Goal: Check status: Verify the current state of an ongoing process or item

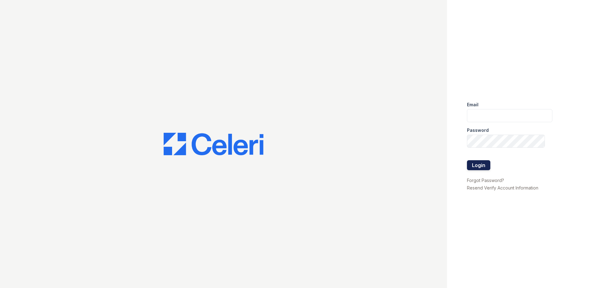
type input "dayana.vasquez@trinity-pm.com"
click at [471, 166] on button "Login" at bounding box center [478, 165] width 23 height 10
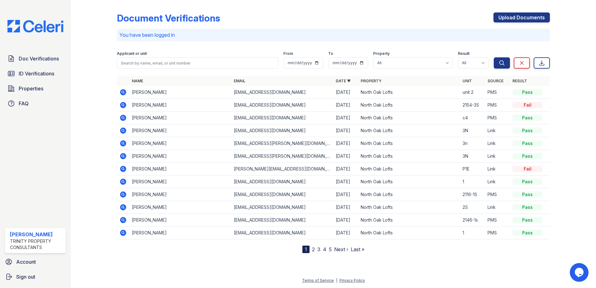
click at [123, 104] on icon at bounding box center [122, 104] width 7 height 7
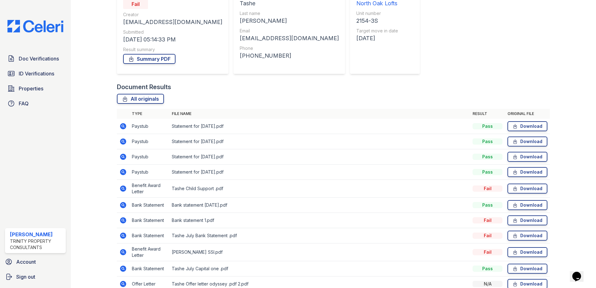
scroll to position [102, 0]
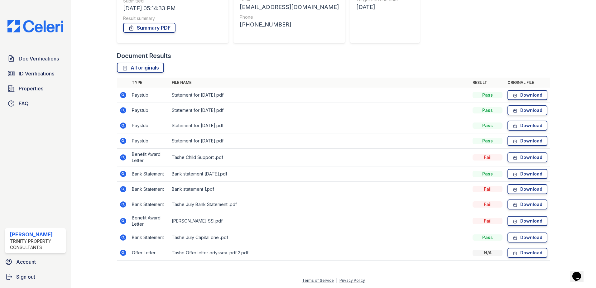
click at [123, 188] on icon at bounding box center [122, 188] width 7 height 7
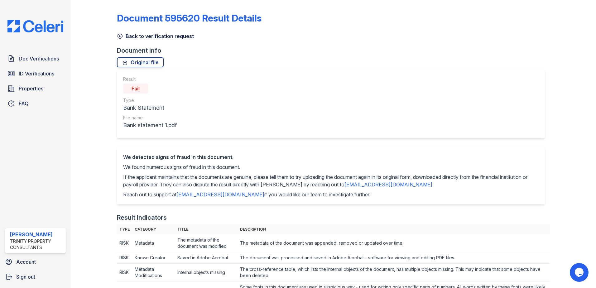
click at [117, 37] on icon at bounding box center [120, 36] width 6 height 6
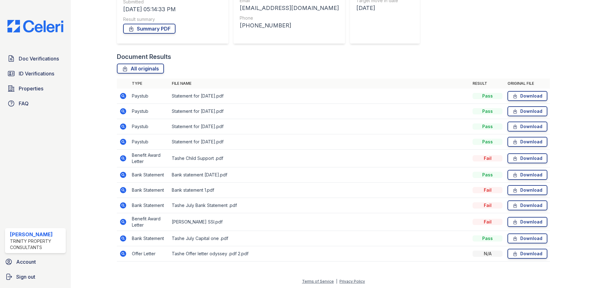
scroll to position [102, 0]
drag, startPoint x: 128, startPoint y: 228, endPoint x: 127, endPoint y: 215, distance: 12.2
click at [127, 215] on td at bounding box center [123, 221] width 12 height 18
click at [125, 205] on icon at bounding box center [123, 204] width 6 height 6
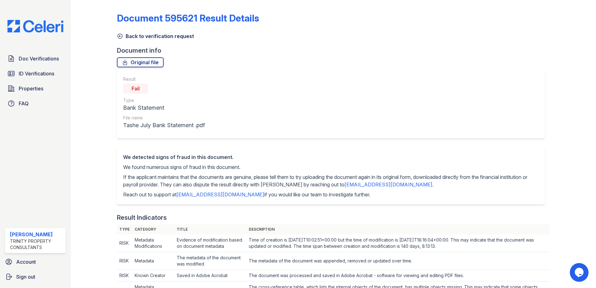
click at [119, 36] on icon at bounding box center [120, 36] width 6 height 6
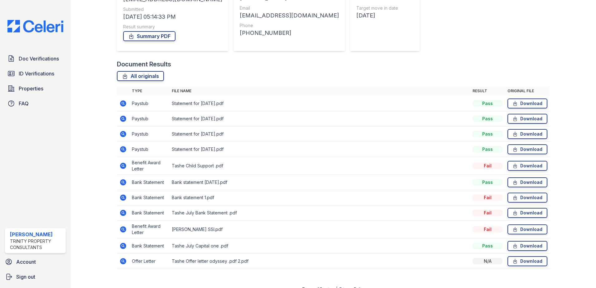
scroll to position [102, 0]
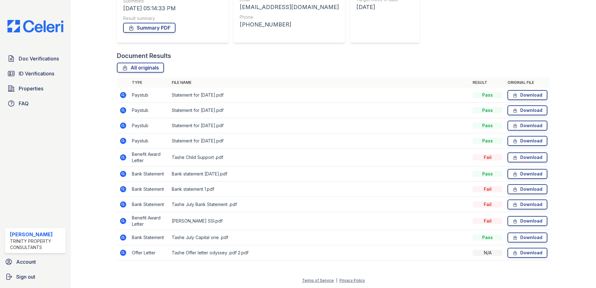
click at [122, 206] on icon at bounding box center [123, 204] width 6 height 6
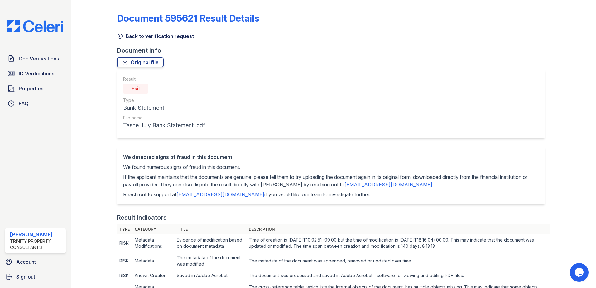
click at [118, 35] on icon at bounding box center [120, 36] width 6 height 6
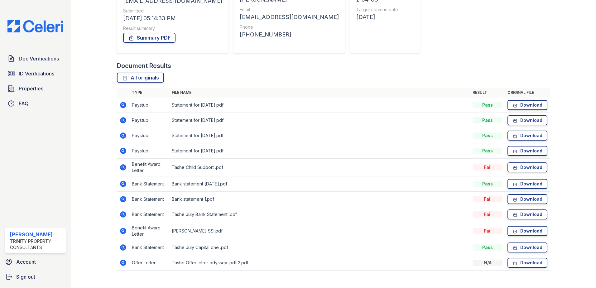
scroll to position [102, 0]
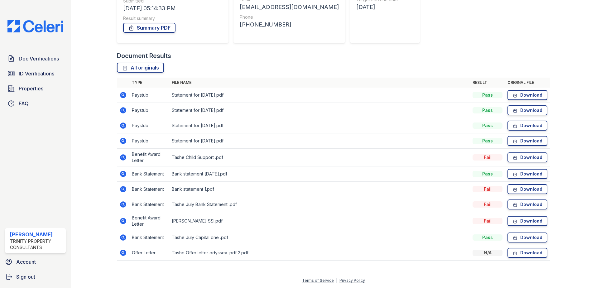
click at [123, 173] on icon at bounding box center [122, 173] width 7 height 7
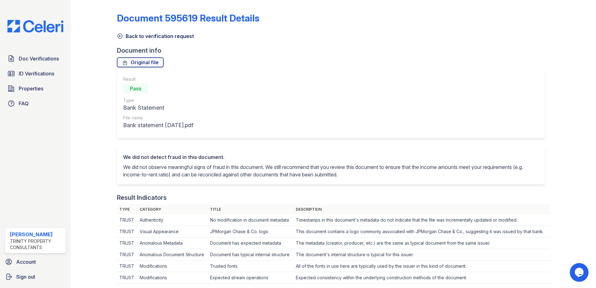
click at [120, 36] on icon at bounding box center [120, 36] width 6 height 6
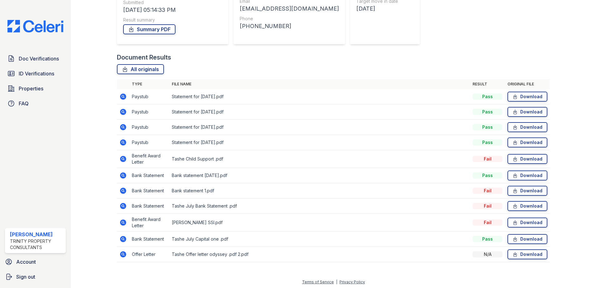
scroll to position [102, 0]
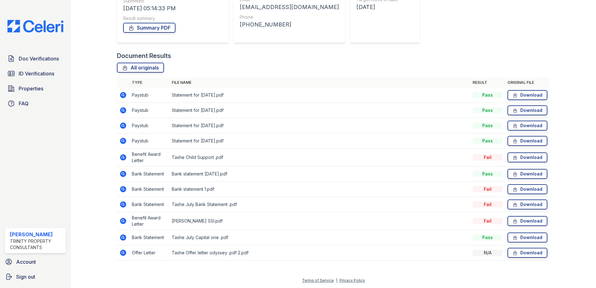
click at [123, 255] on icon at bounding box center [123, 253] width 6 height 6
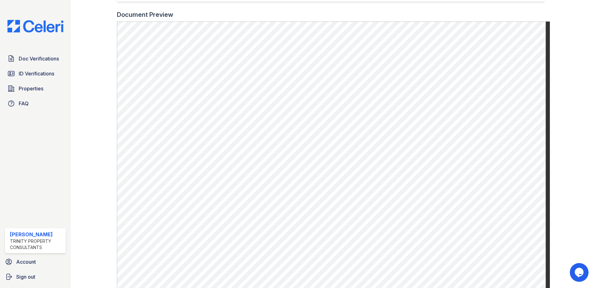
scroll to position [226, 0]
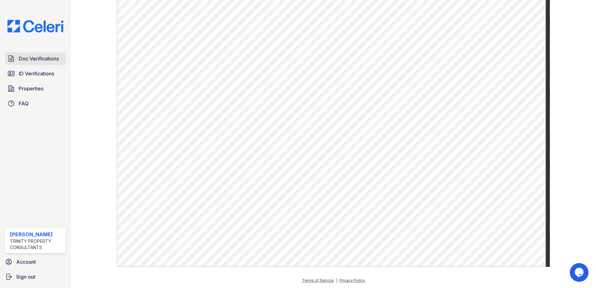
click at [35, 57] on span "Doc Verifications" at bounding box center [39, 58] width 40 height 7
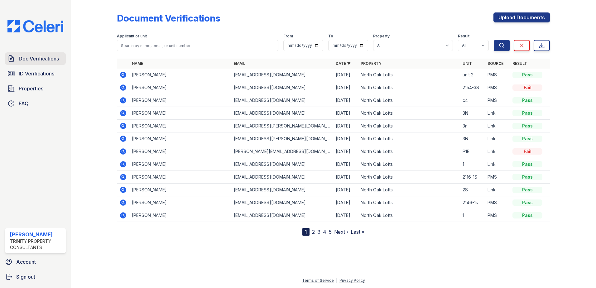
click at [51, 61] on span "Doc Verifications" at bounding box center [39, 58] width 40 height 7
click at [41, 56] on span "Doc Verifications" at bounding box center [39, 58] width 40 height 7
click at [19, 62] on span "Doc Verifications" at bounding box center [39, 58] width 40 height 7
click at [34, 76] on span "ID Verifications" at bounding box center [37, 73] width 36 height 7
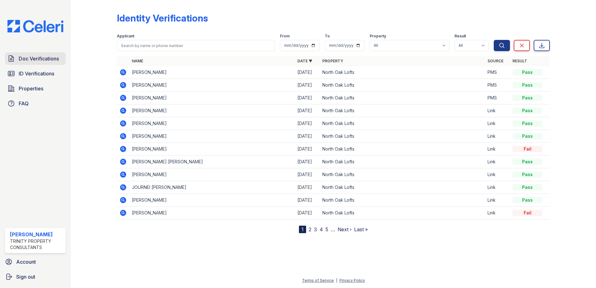
click at [33, 54] on link "Doc Verifications" at bounding box center [35, 58] width 61 height 12
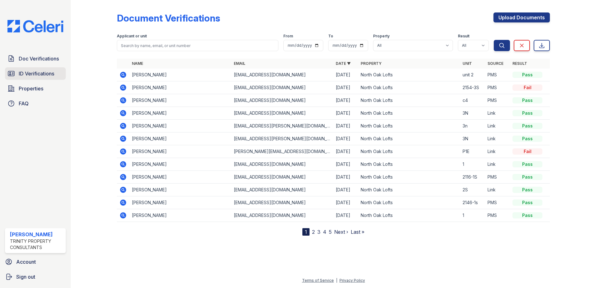
click at [26, 75] on span "ID Verifications" at bounding box center [37, 73] width 36 height 7
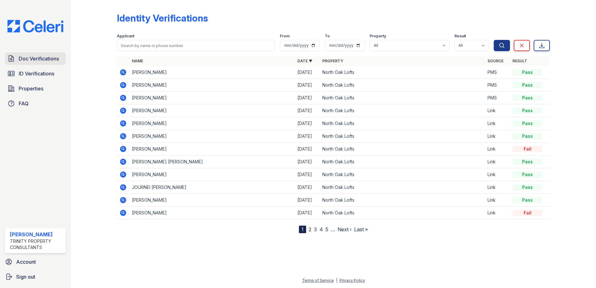
click at [41, 57] on span "Doc Verifications" at bounding box center [39, 58] width 40 height 7
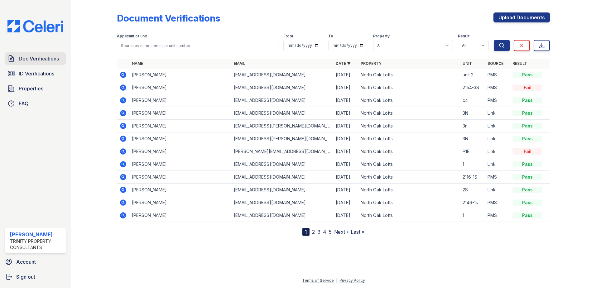
click at [18, 56] on link "Doc Verifications" at bounding box center [35, 58] width 61 height 12
click at [35, 68] on link "ID Verifications" at bounding box center [35, 73] width 61 height 12
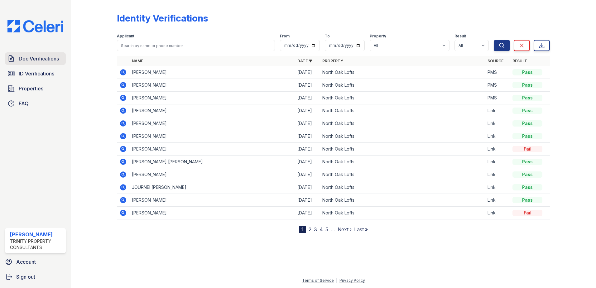
click at [28, 57] on span "Doc Verifications" at bounding box center [39, 58] width 40 height 7
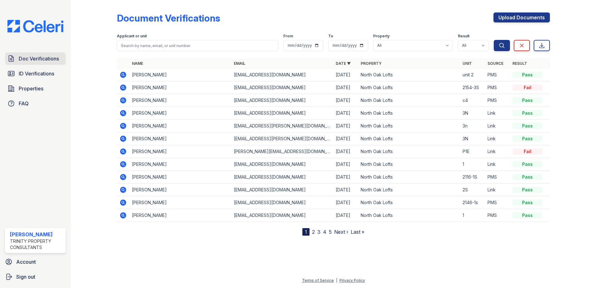
click at [40, 55] on span "Doc Verifications" at bounding box center [39, 58] width 40 height 7
click at [31, 63] on link "Doc Verifications" at bounding box center [35, 58] width 61 height 12
click at [31, 61] on span "Doc Verifications" at bounding box center [39, 58] width 40 height 7
click at [29, 78] on link "ID Verifications" at bounding box center [35, 73] width 61 height 12
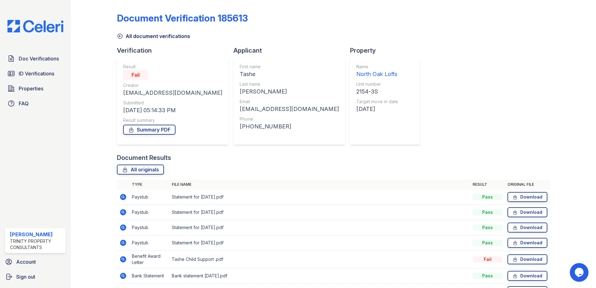
scroll to position [102, 0]
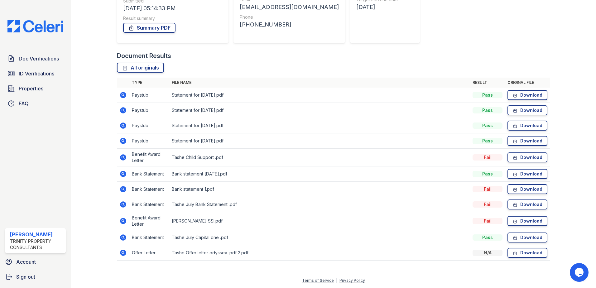
click at [122, 253] on icon at bounding box center [122, 252] width 7 height 7
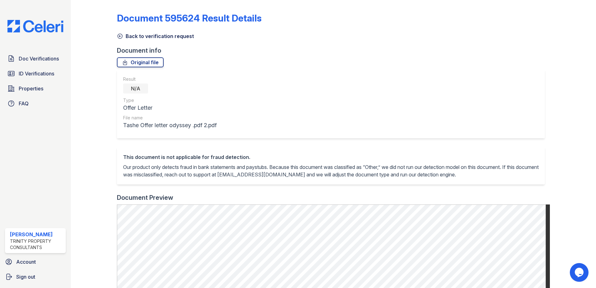
click at [120, 36] on icon at bounding box center [120, 36] width 6 height 6
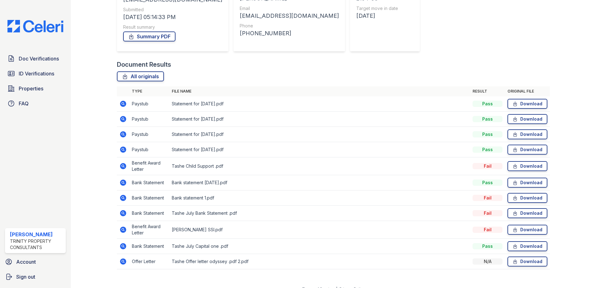
scroll to position [94, 0]
click at [190, 228] on td "[PERSON_NAME] SSI.pdf" at bounding box center [319, 230] width 301 height 18
click at [123, 230] on icon at bounding box center [123, 229] width 2 height 2
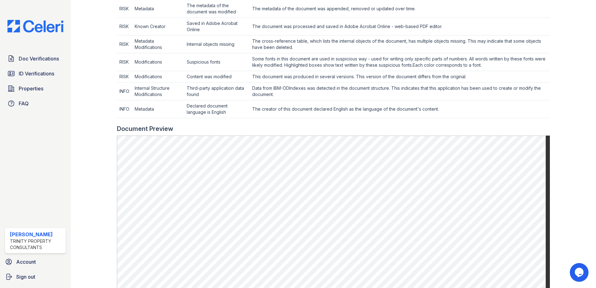
scroll to position [249, 0]
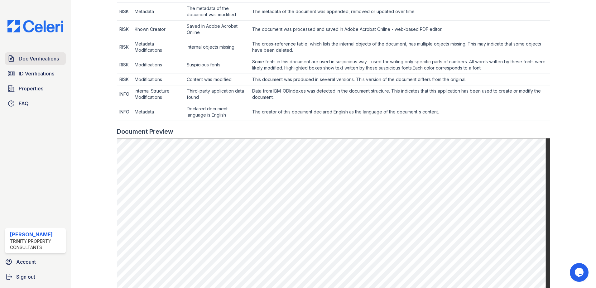
click at [47, 61] on span "Doc Verifications" at bounding box center [39, 58] width 40 height 7
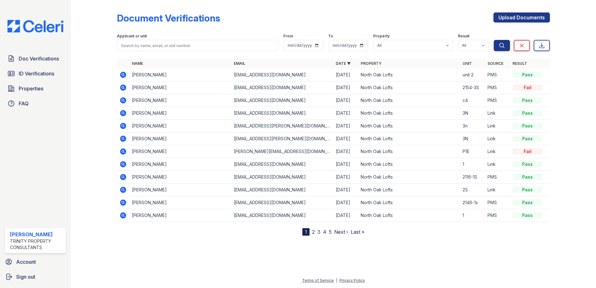
click at [120, 88] on icon at bounding box center [123, 87] width 6 height 6
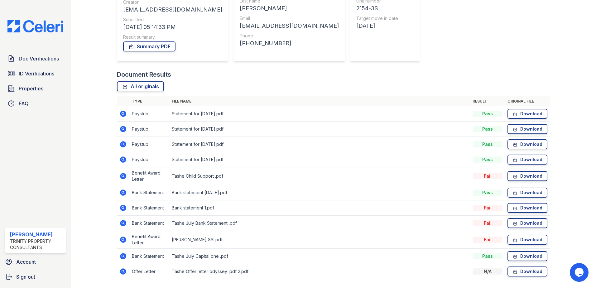
scroll to position [102, 0]
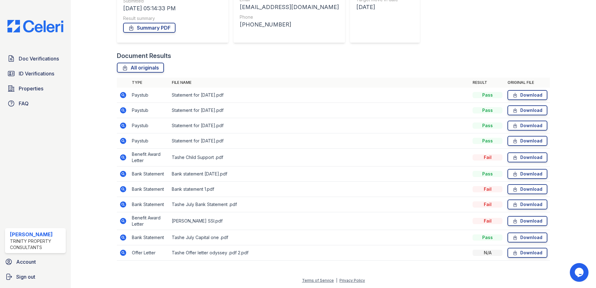
click at [122, 157] on icon at bounding box center [123, 157] width 2 height 2
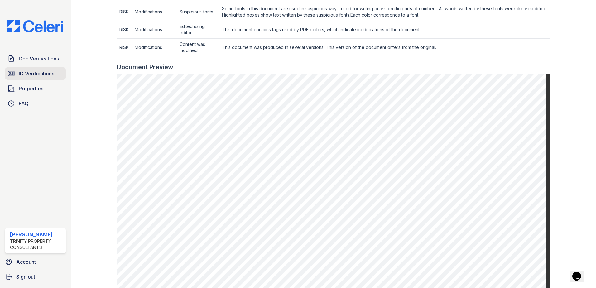
scroll to position [218, 0]
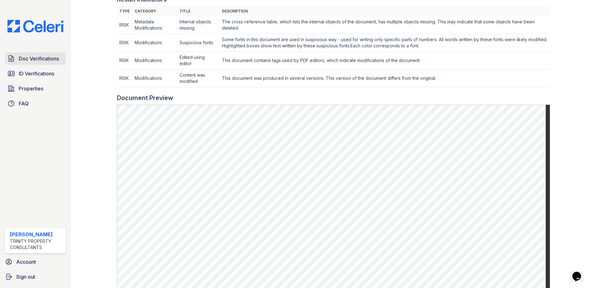
click at [32, 55] on span "Doc Verifications" at bounding box center [39, 58] width 40 height 7
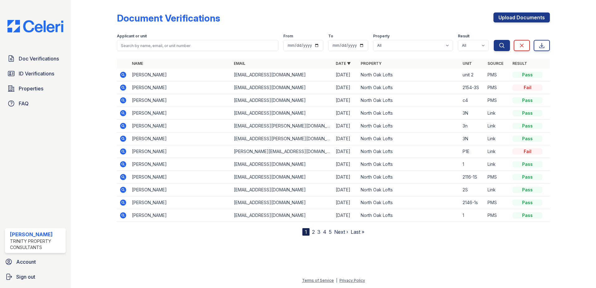
click at [122, 89] on icon at bounding box center [123, 87] width 6 height 6
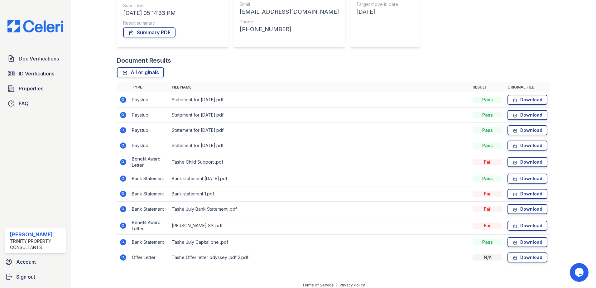
scroll to position [102, 0]
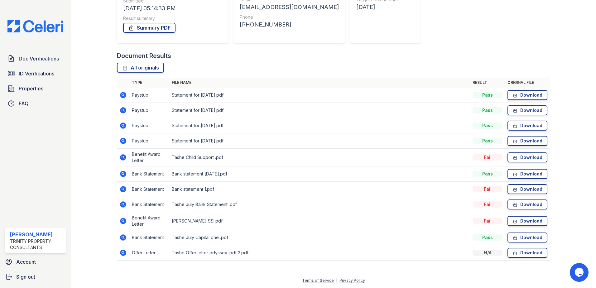
click at [122, 220] on icon at bounding box center [122, 220] width 7 height 7
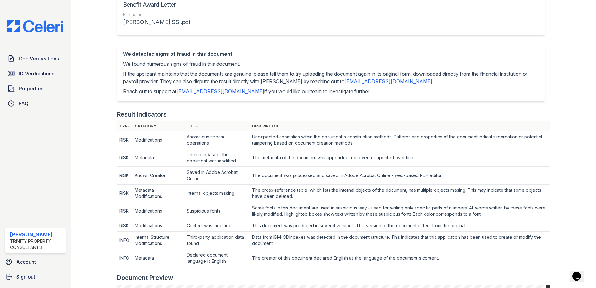
scroll to position [94, 0]
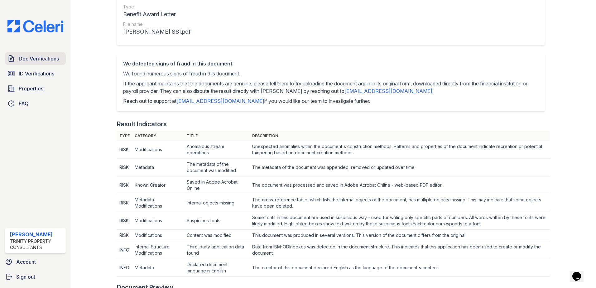
click at [29, 62] on span "Doc Verifications" at bounding box center [39, 58] width 40 height 7
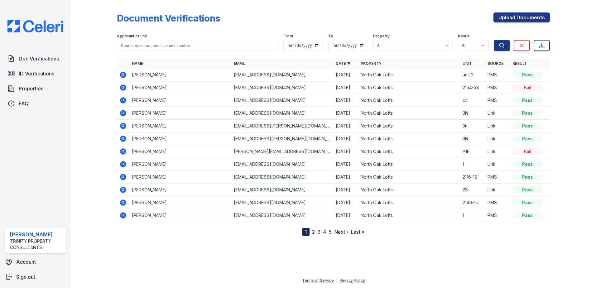
click at [121, 152] on icon at bounding box center [123, 151] width 6 height 6
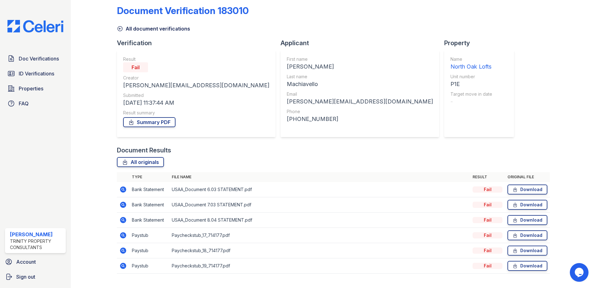
scroll to position [21, 0]
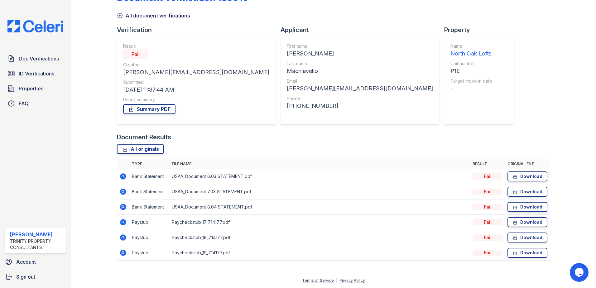
click at [121, 222] on icon at bounding box center [123, 222] width 6 height 6
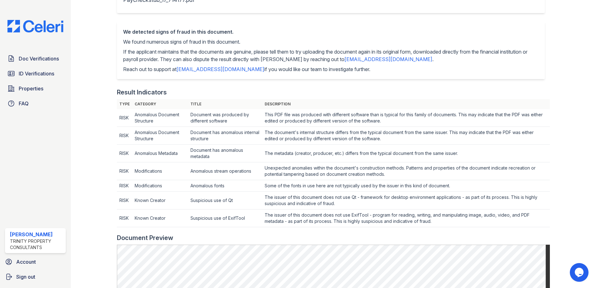
scroll to position [125, 0]
click at [14, 57] on icon at bounding box center [10, 58] width 7 height 7
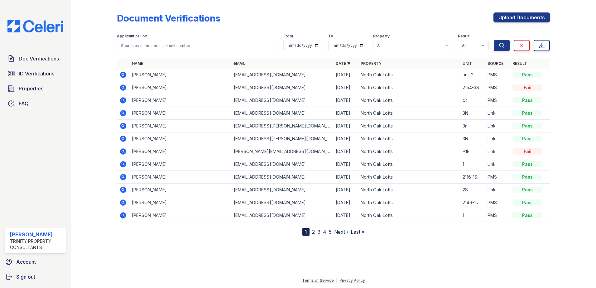
click at [123, 77] on icon at bounding box center [123, 75] width 6 height 6
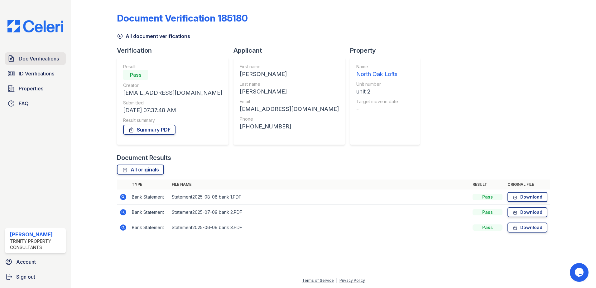
click at [34, 59] on span "Doc Verifications" at bounding box center [39, 58] width 40 height 7
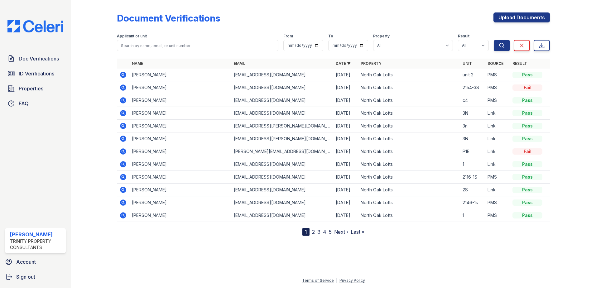
click at [124, 88] on icon at bounding box center [122, 87] width 7 height 7
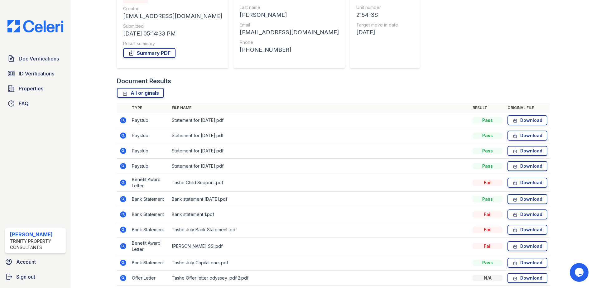
scroll to position [94, 0]
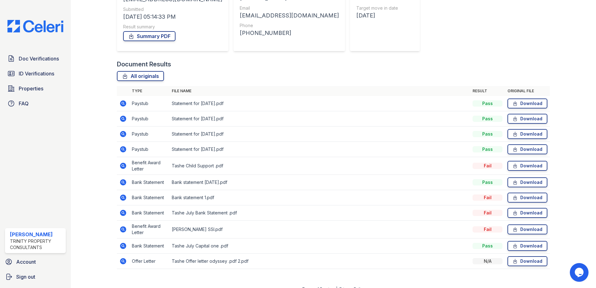
click at [122, 103] on icon at bounding box center [122, 103] width 7 height 7
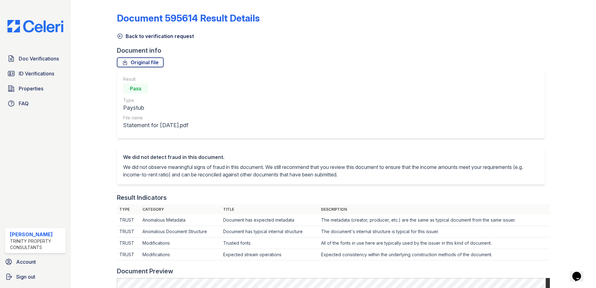
click at [119, 34] on icon at bounding box center [120, 36] width 6 height 6
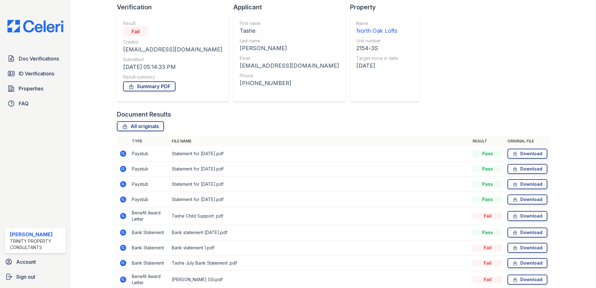
scroll to position [8, 0]
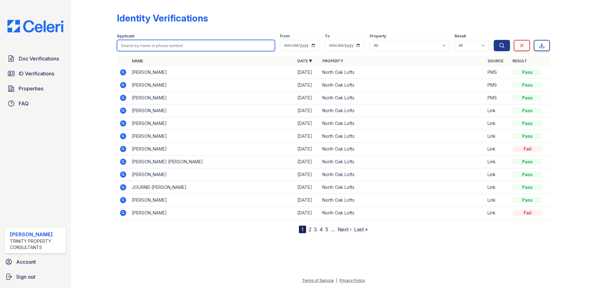
click at [152, 46] on input "search" at bounding box center [196, 45] width 158 height 11
type input "[PERSON_NAME]"
click at [494, 40] on button "Search" at bounding box center [502, 45] width 16 height 11
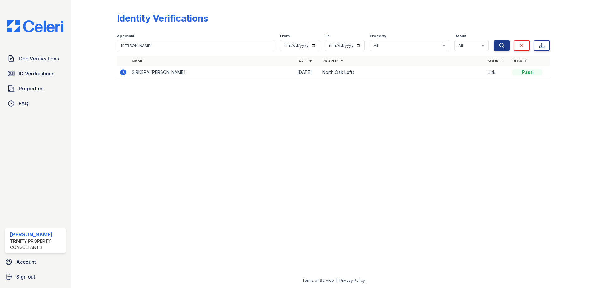
click at [123, 74] on icon at bounding box center [123, 72] width 6 height 6
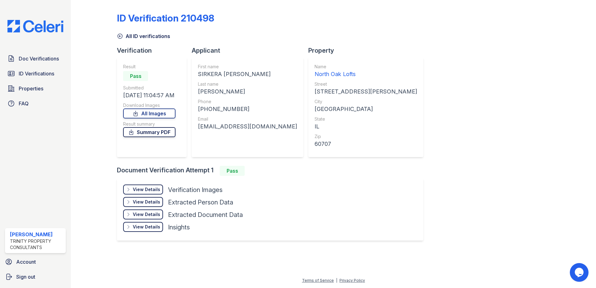
click at [153, 132] on link "Summary PDF" at bounding box center [149, 132] width 52 height 10
